Goal: Book appointment/travel/reservation

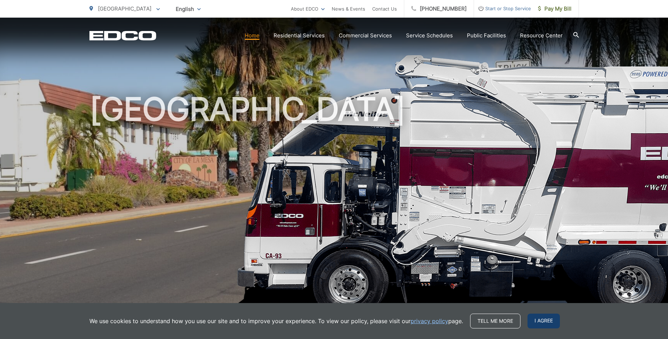
click at [539, 322] on span "I agree" at bounding box center [543, 320] width 32 height 15
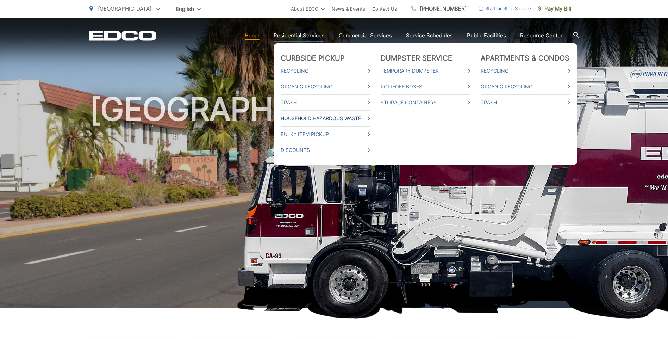
click at [327, 119] on link "Household Hazardous Waste" at bounding box center [324, 118] width 89 height 8
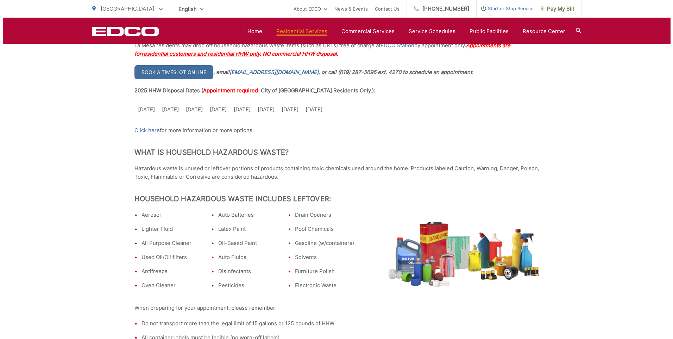
scroll to position [141, 0]
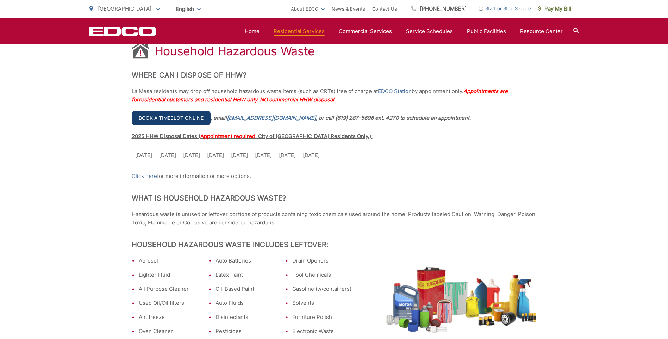
click at [168, 118] on link "Book a timeslot online" at bounding box center [171, 118] width 79 height 14
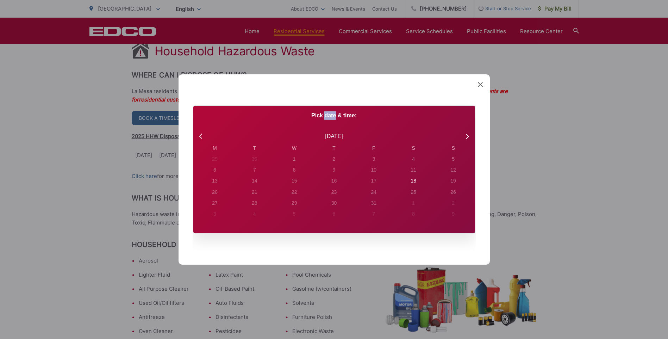
click at [168, 118] on div "Created with Sketch. Book Appointment Bringing anyone with you? Number of Addit…" at bounding box center [334, 169] width 668 height 339
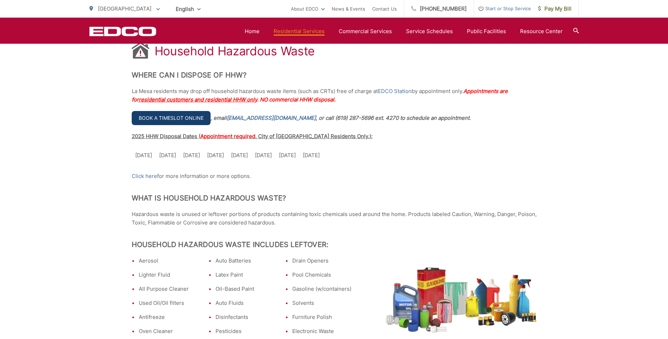
click at [168, 117] on link "Book a timeslot online" at bounding box center [171, 118] width 79 height 14
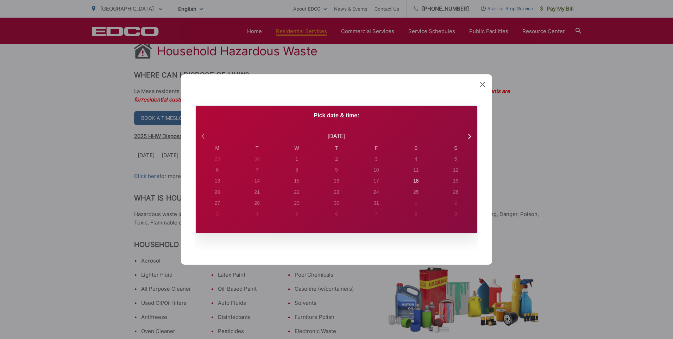
click at [200, 134] on icon at bounding box center [203, 136] width 9 height 9
click at [469, 137] on icon at bounding box center [469, 136] width 9 height 9
click at [220, 163] on div "18" at bounding box center [218, 158] width 6 height 7
radio input "true"
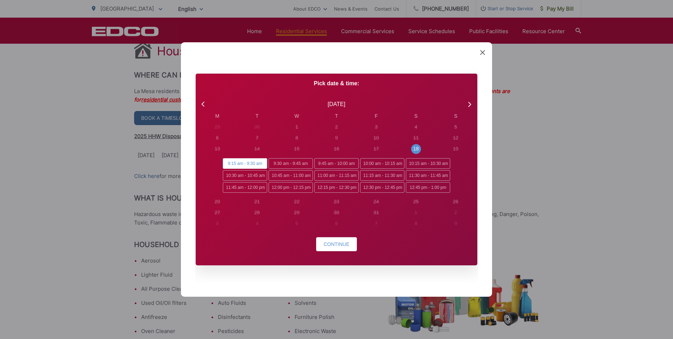
click at [248, 163] on span "9:15 am - 9:30 am" at bounding box center [245, 163] width 44 height 11
click at [227, 163] on input "9:15 am - 9:30 am" at bounding box center [225, 160] width 5 height 5
click at [339, 242] on span "Continue" at bounding box center [336, 244] width 26 height 6
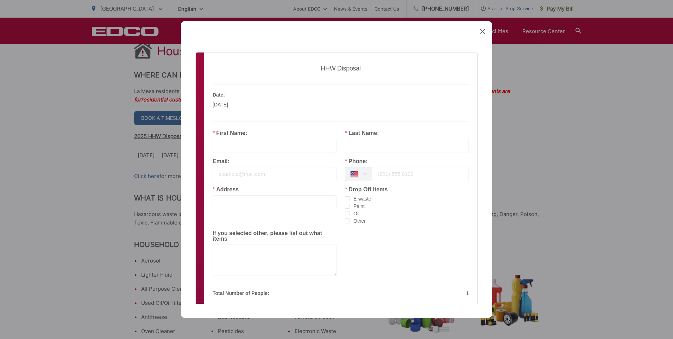
drag, startPoint x: 220, startPoint y: 148, endPoint x: 224, endPoint y: 147, distance: 4.2
click at [220, 148] on input "text" at bounding box center [275, 146] width 124 height 14
type input "Chris"
click at [353, 148] on input "text" at bounding box center [407, 146] width 124 height 14
type input "Gauger"
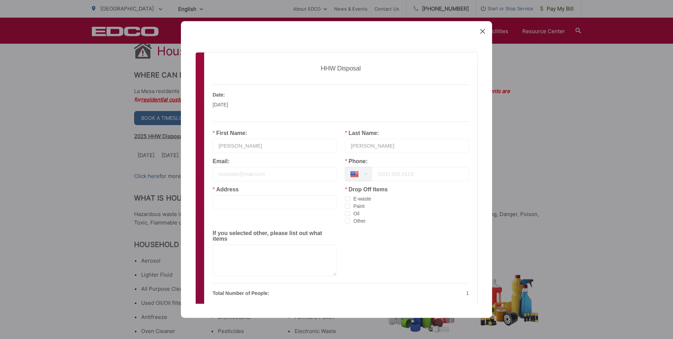
click at [225, 173] on input "email" at bounding box center [275, 174] width 124 height 14
type input "chrisgauger69@gmail.com"
type input "4485 Beverly Drive"
click at [345, 205] on span "checkbox-group" at bounding box center [347, 205] width 5 height 5
click at [350, 203] on input "Paint" at bounding box center [350, 203] width 0 height 0
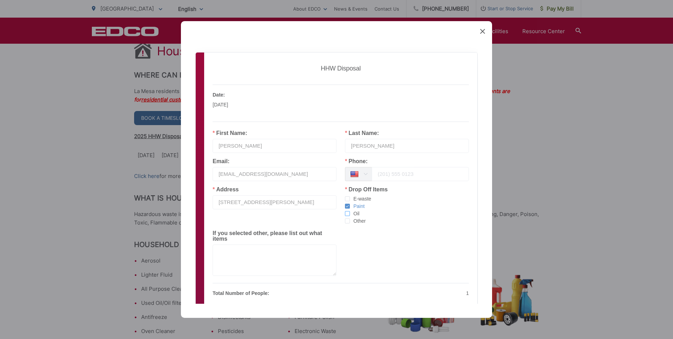
click at [345, 214] on span "checkbox-group" at bounding box center [347, 213] width 5 height 5
click at [350, 211] on input "Oil" at bounding box center [350, 211] width 0 height 0
click at [345, 222] on span "checkbox-group" at bounding box center [347, 220] width 5 height 5
click at [350, 218] on input "Other" at bounding box center [350, 218] width 0 height 0
click at [345, 213] on span "checkbox-group" at bounding box center [347, 213] width 5 height 5
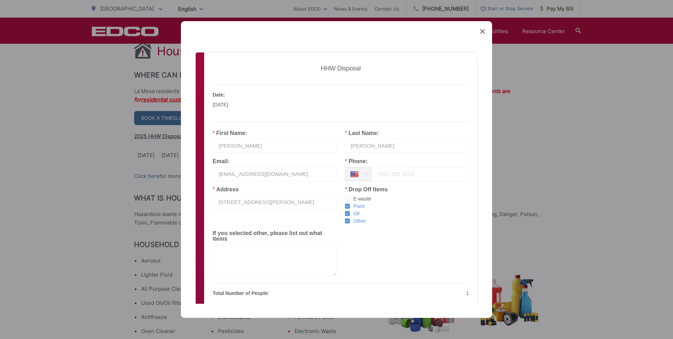
click at [350, 211] on input "Oil" at bounding box center [350, 211] width 0 height 0
click at [218, 244] on textarea at bounding box center [275, 259] width 124 height 31
click at [218, 246] on textarea "fluorescent lamps" at bounding box center [275, 259] width 124 height 31
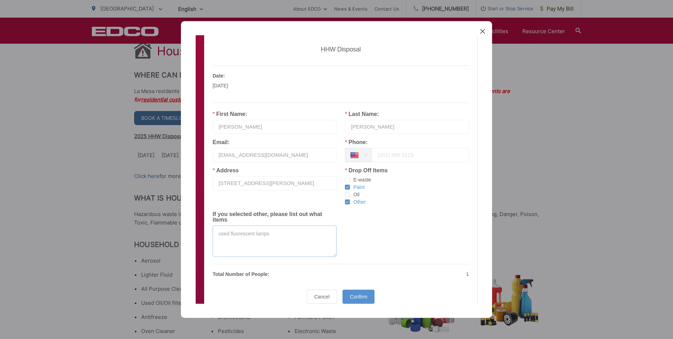
scroll to position [7, 0]
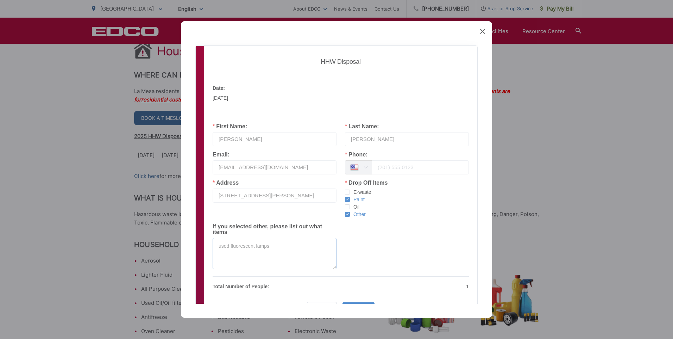
type textarea "used fluorescent lamps"
click at [271, 282] on p "Total Number of People:" at bounding box center [275, 286] width 124 height 8
click at [265, 282] on p "Total Number of People:" at bounding box center [275, 286] width 124 height 8
drag, startPoint x: 265, startPoint y: 282, endPoint x: 278, endPoint y: 281, distance: 13.4
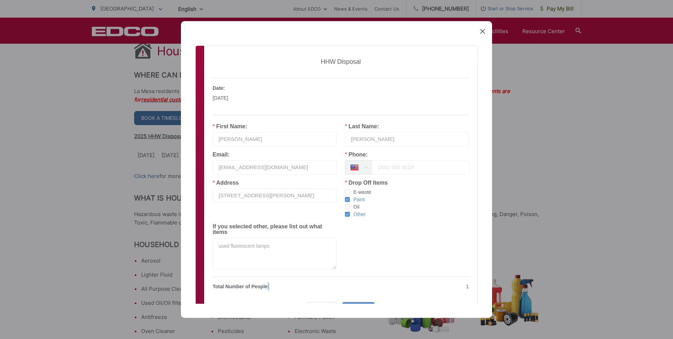
click at [278, 282] on p "Total Number of People:" at bounding box center [275, 286] width 124 height 8
click at [262, 196] on input "4485 Beverly Drive" at bounding box center [275, 195] width 124 height 14
type input "4485 Beverly Drive, La Mesa, Ca. 91941"
click at [381, 167] on input "tel" at bounding box center [420, 167] width 97 height 14
type input "16192611705"
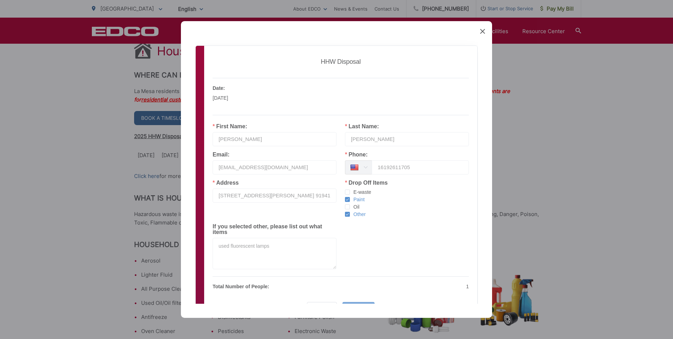
click at [358, 302] on div "Confirm" at bounding box center [358, 309] width 32 height 14
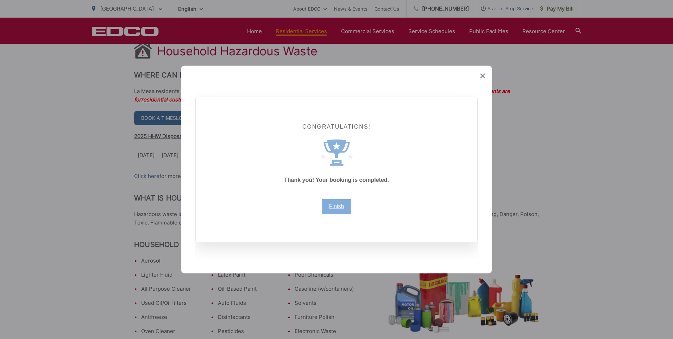
click at [335, 207] on link "Finish" at bounding box center [336, 206] width 15 height 6
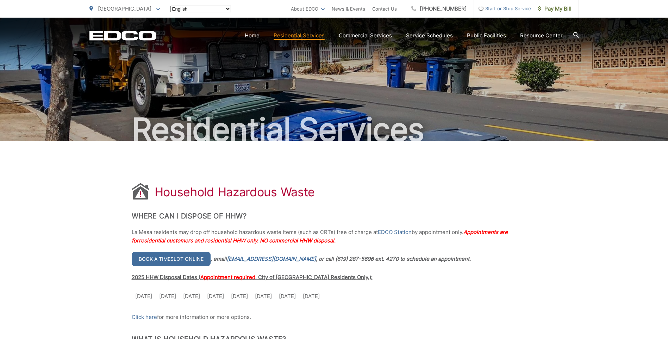
scroll to position [141, 0]
